Goal: Use online tool/utility: Utilize a website feature to perform a specific function

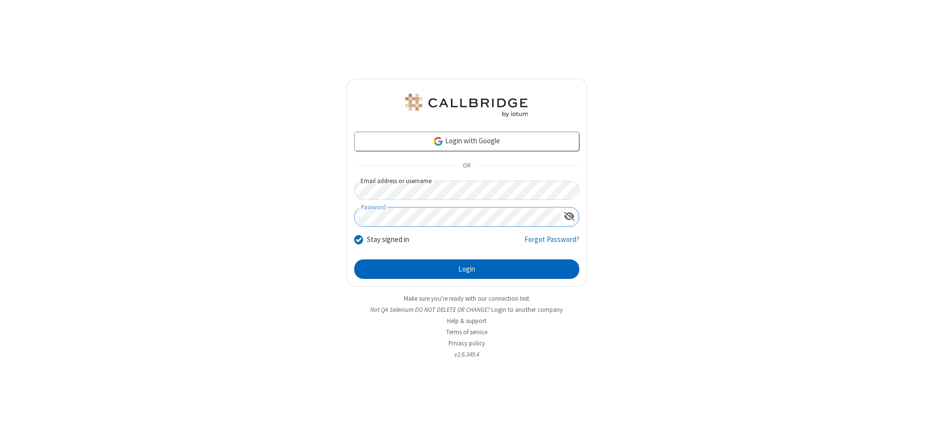
click at [466, 269] on button "Login" at bounding box center [466, 268] width 225 height 19
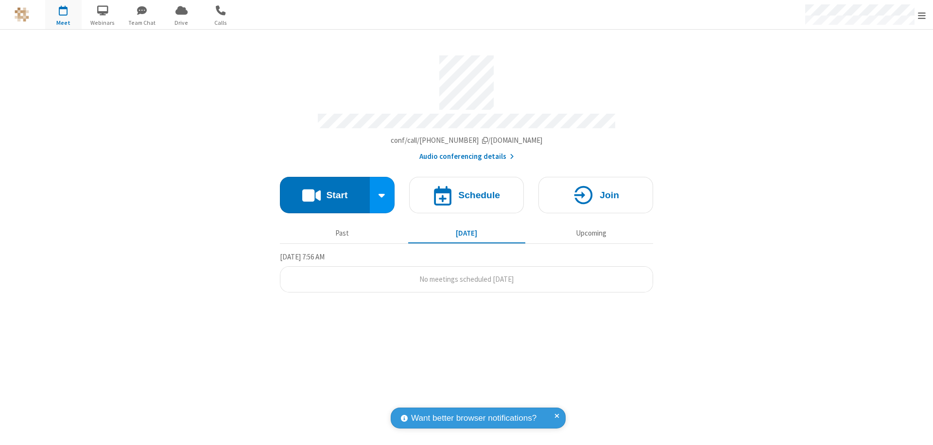
click at [324, 190] on button "Start" at bounding box center [325, 195] width 90 height 36
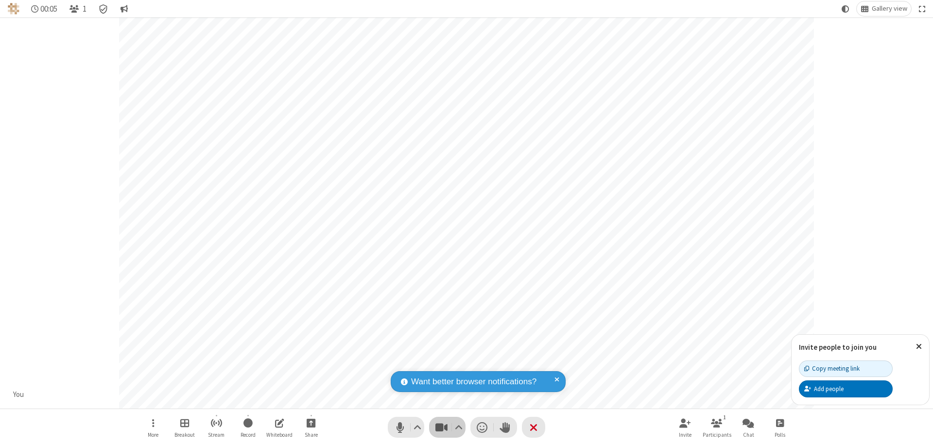
click at [441, 427] on span "Stop video (⌘+Shift+V)" at bounding box center [441, 427] width 15 height 14
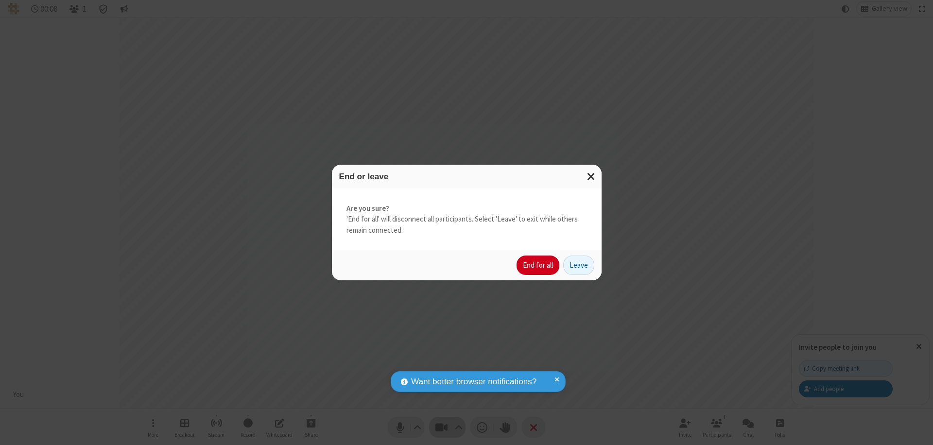
click at [538, 265] on button "End for all" at bounding box center [537, 264] width 43 height 19
